Goal: Check status: Check status

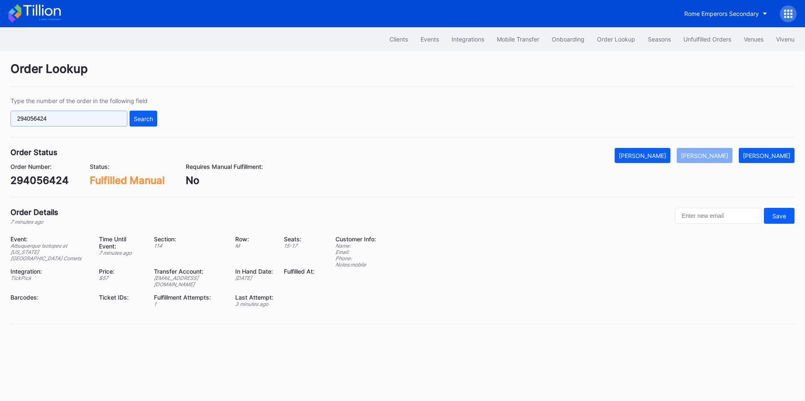
click at [98, 122] on input "294056424" at bounding box center [68, 119] width 117 height 16
paste input "620874693"
click at [98, 122] on input "294056424620874693" at bounding box center [68, 119] width 117 height 16
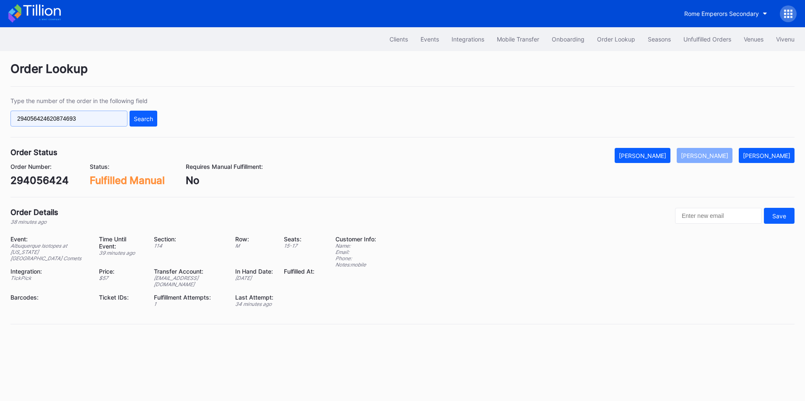
click at [98, 122] on input "294056424620874693" at bounding box center [68, 119] width 117 height 16
paste input "text"
click at [143, 117] on div "Search" at bounding box center [143, 118] width 19 height 7
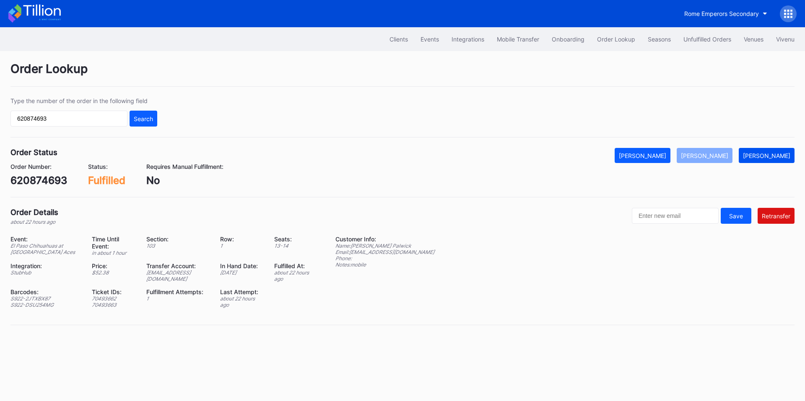
click at [774, 154] on div "[PERSON_NAME]" at bounding box center [766, 155] width 47 height 7
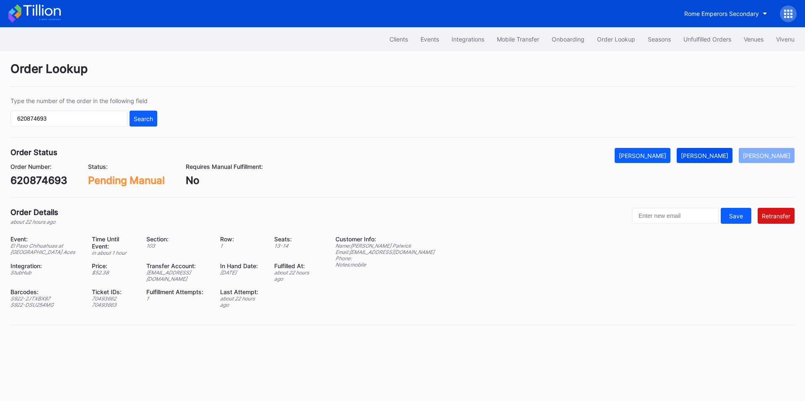
click at [722, 157] on div "[PERSON_NAME]" at bounding box center [704, 155] width 47 height 7
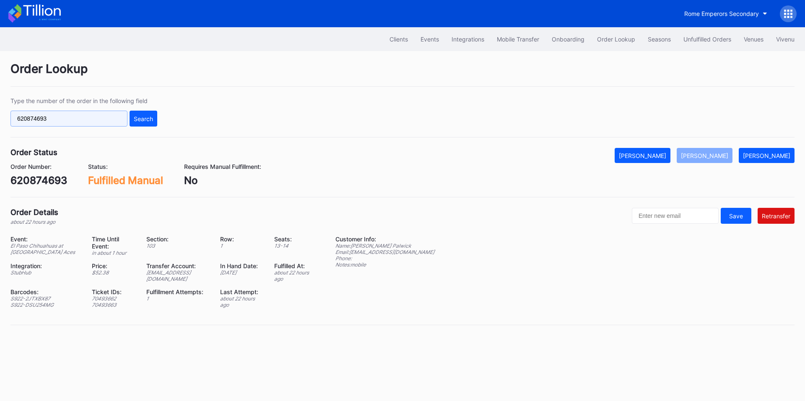
click at [77, 123] on input "620874693" at bounding box center [68, 119] width 117 height 16
paste input "wnl6t98wnl"
click at [152, 114] on button "Search" at bounding box center [144, 119] width 28 height 16
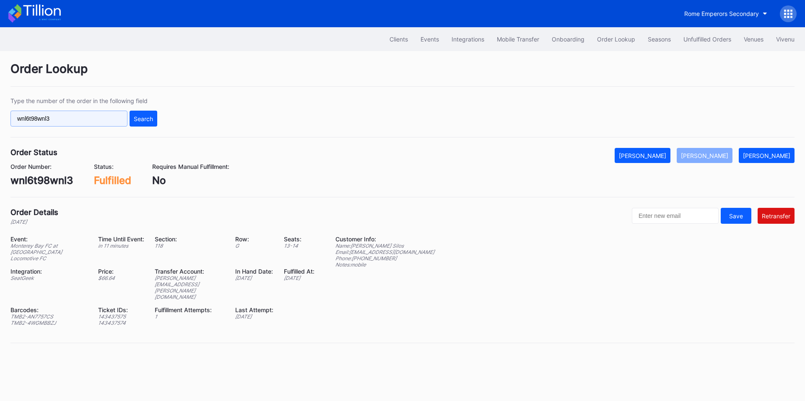
click at [80, 125] on input "wnl6t98wnl3" at bounding box center [68, 119] width 117 height 16
paste input "756qs29e7ym"
click at [148, 119] on div "Search" at bounding box center [143, 118] width 19 height 7
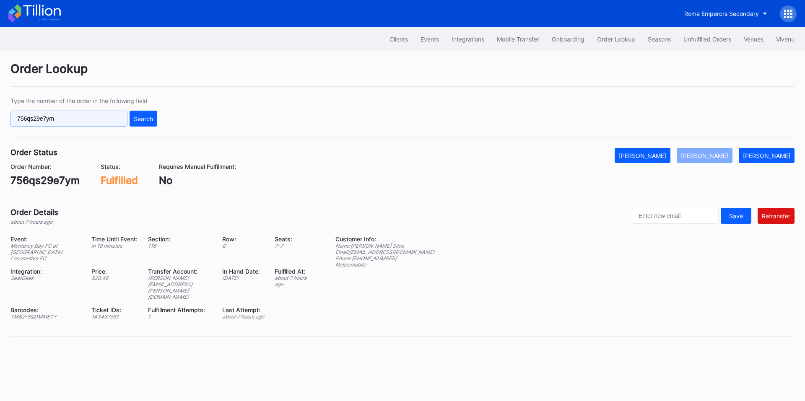
click at [92, 117] on input "756qs29e7ym" at bounding box center [68, 119] width 117 height 16
paste input "647784397"
click at [140, 122] on div "Search" at bounding box center [143, 118] width 19 height 7
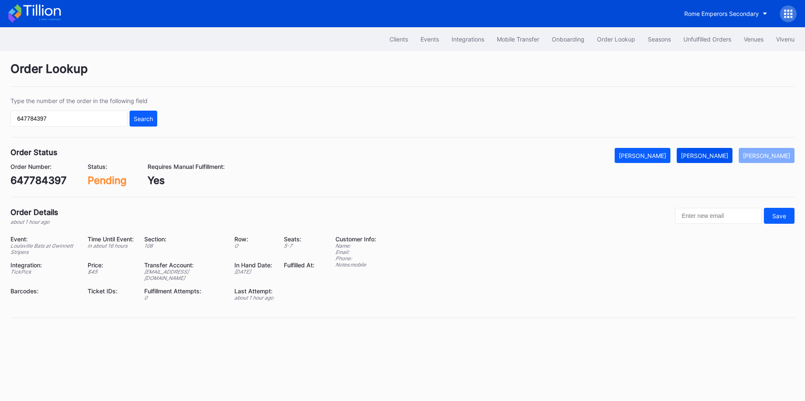
click at [706, 156] on div "[PERSON_NAME]" at bounding box center [704, 155] width 47 height 7
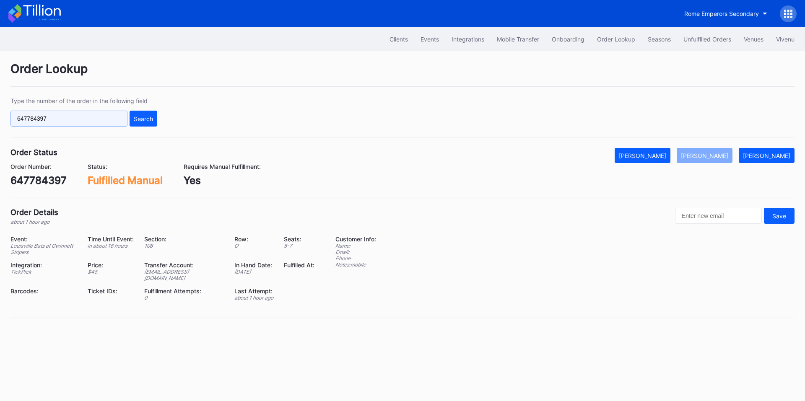
click at [83, 117] on input "647784397" at bounding box center [68, 119] width 117 height 16
paste input "0PBLPZJHOQ"
click at [145, 118] on div "Search" at bounding box center [143, 118] width 19 height 7
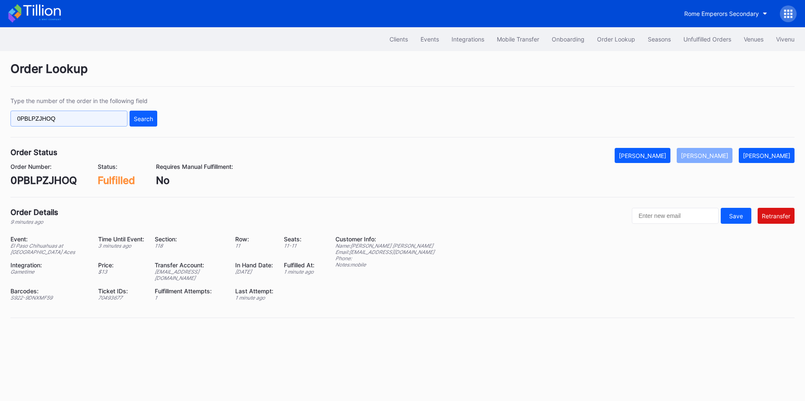
click at [99, 119] on input "0PBLPZJHOQ" at bounding box center [68, 119] width 117 height 16
paste input "620981586"
type input "620981586"
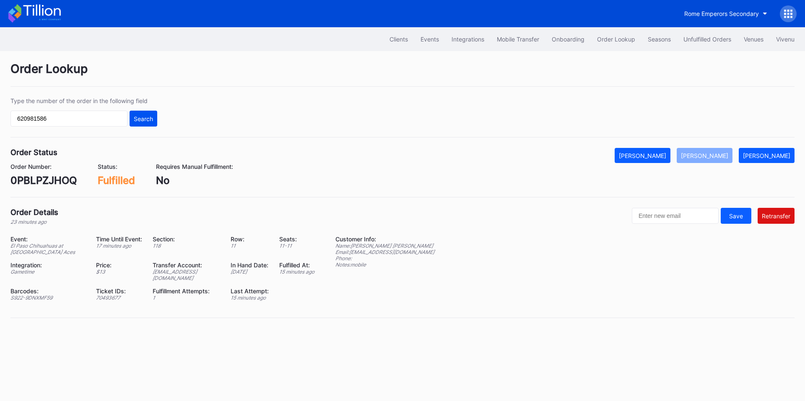
click at [156, 119] on button "Search" at bounding box center [144, 119] width 28 height 16
